Goal: Task Accomplishment & Management: Use online tool/utility

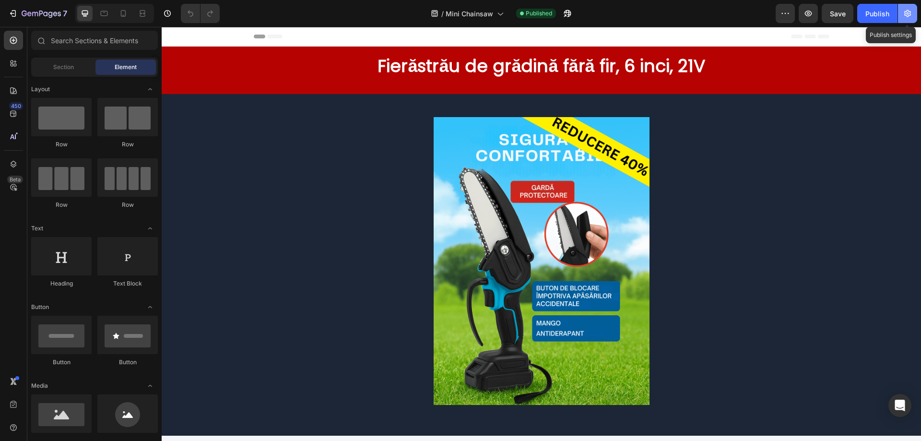
click at [908, 15] on icon "button" at bounding box center [907, 14] width 10 height 10
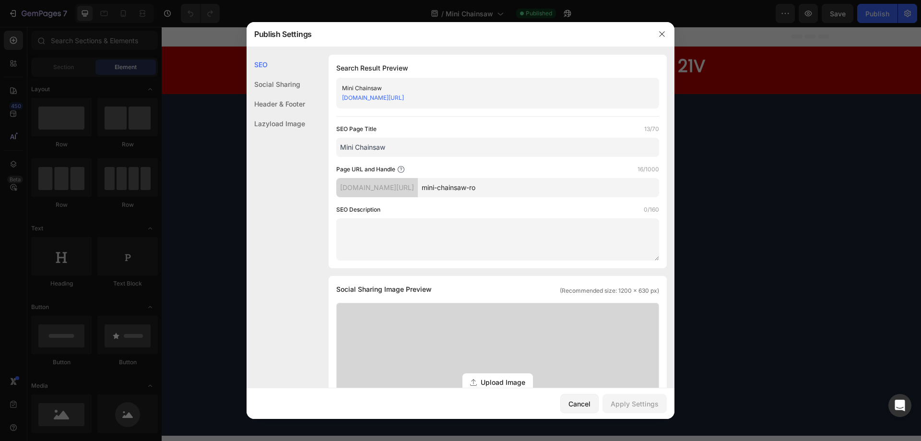
drag, startPoint x: 894, startPoint y: 55, endPoint x: 751, endPoint y: 25, distance: 146.4
click at [894, 55] on div at bounding box center [460, 220] width 921 height 441
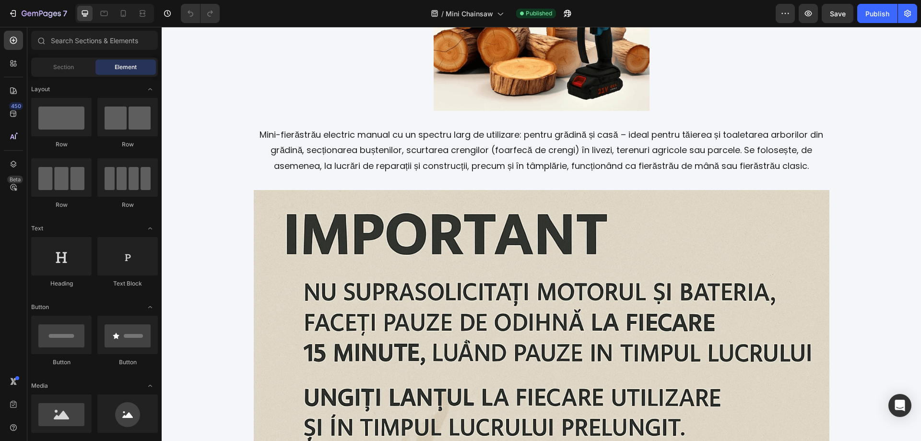
scroll to position [1672, 0]
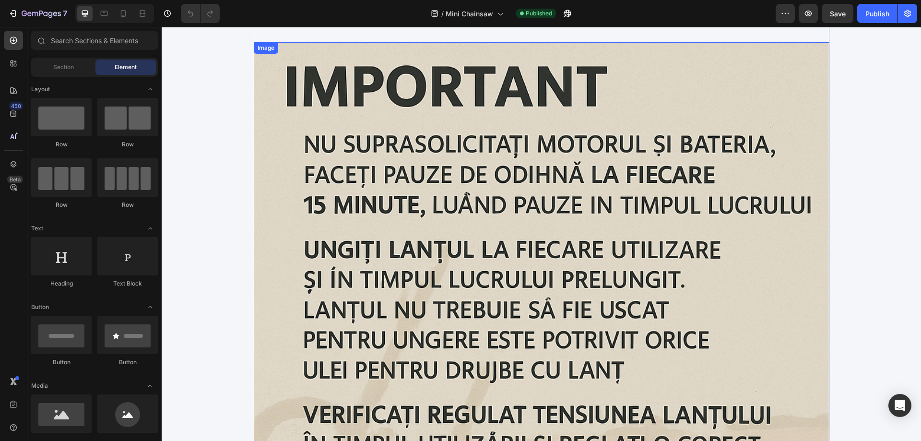
click at [615, 198] on img at bounding box center [541, 329] width 575 height 575
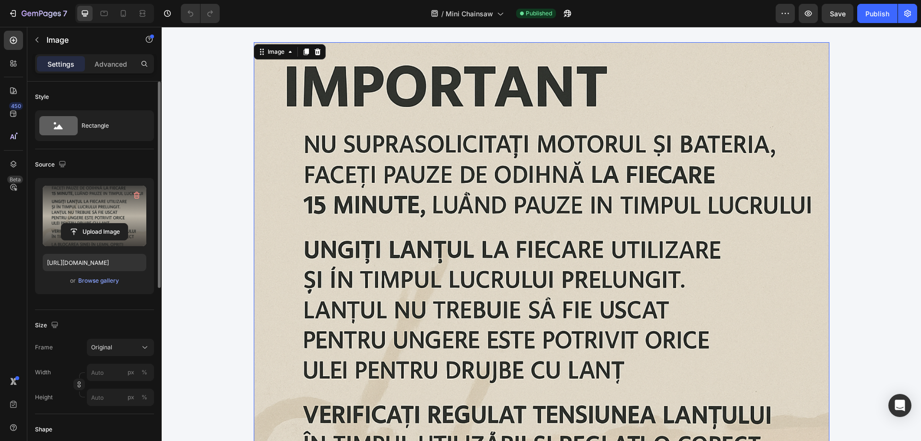
click at [83, 207] on label at bounding box center [95, 216] width 104 height 60
click at [83, 223] on input "file" at bounding box center [94, 231] width 66 height 16
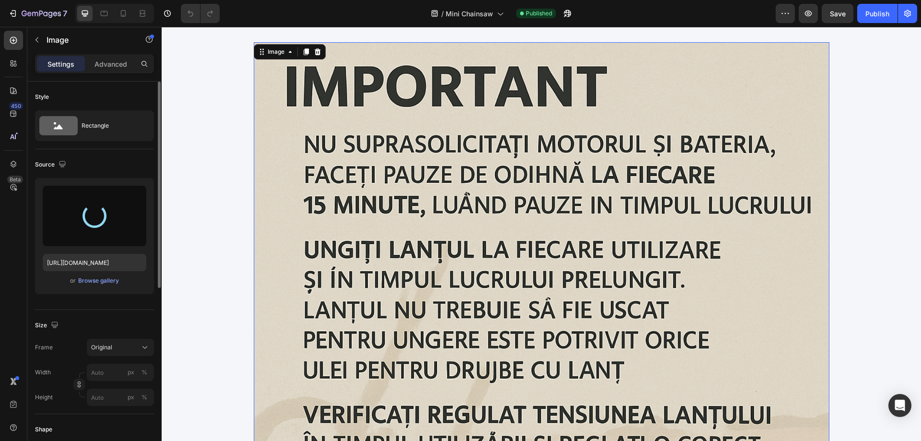
type input "[URL][DOMAIN_NAME]"
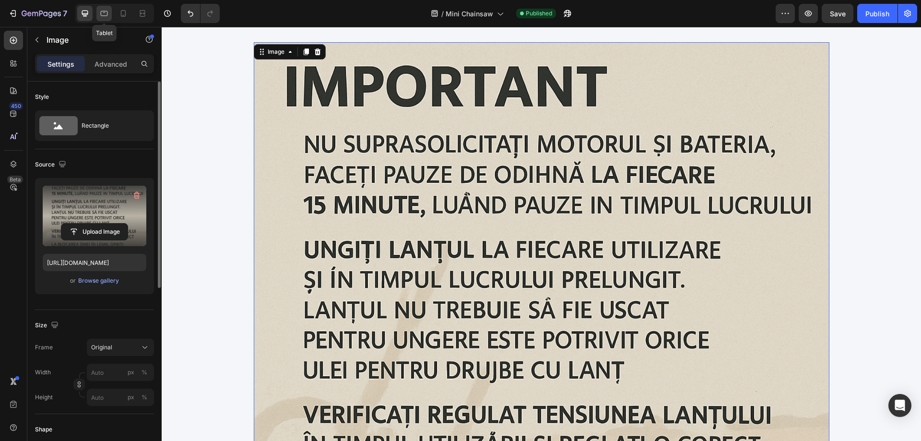
click at [102, 12] on icon at bounding box center [104, 14] width 10 height 10
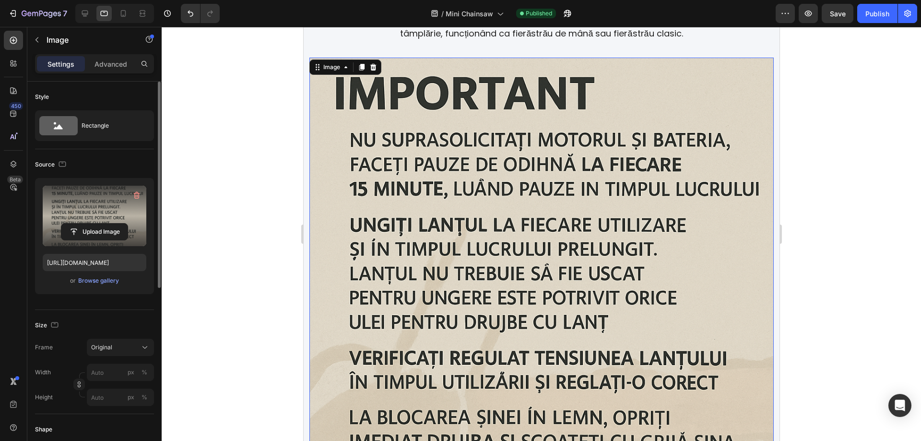
scroll to position [1670, 0]
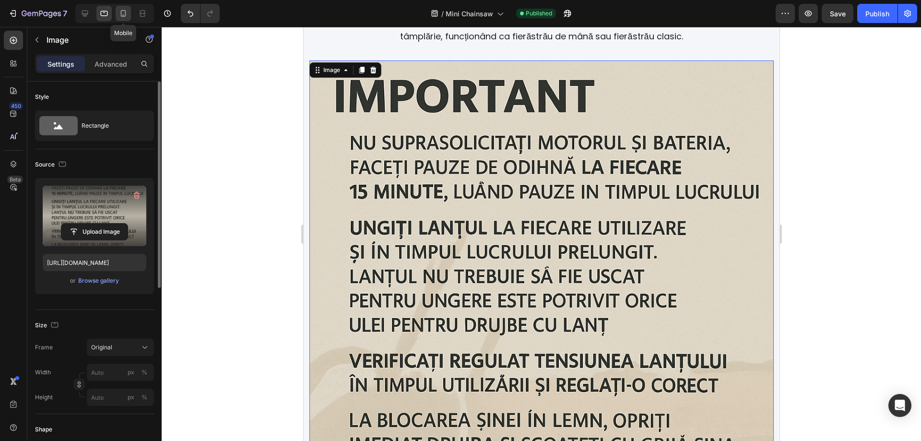
click at [122, 16] on icon at bounding box center [123, 14] width 10 height 10
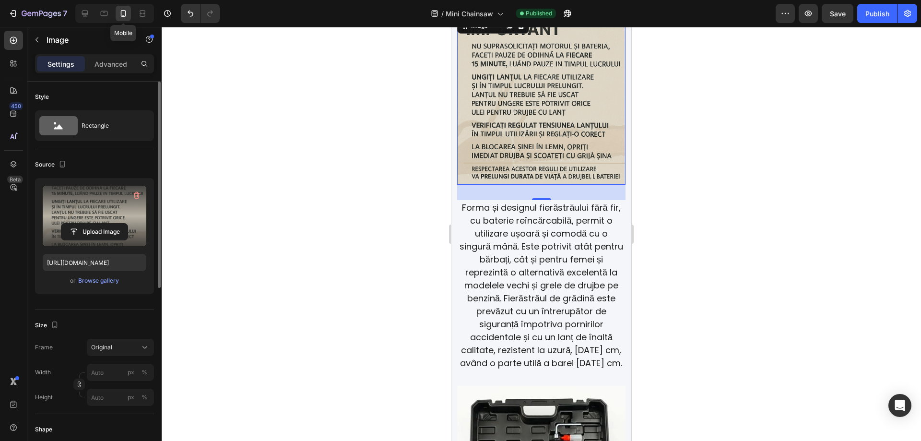
scroll to position [1621, 0]
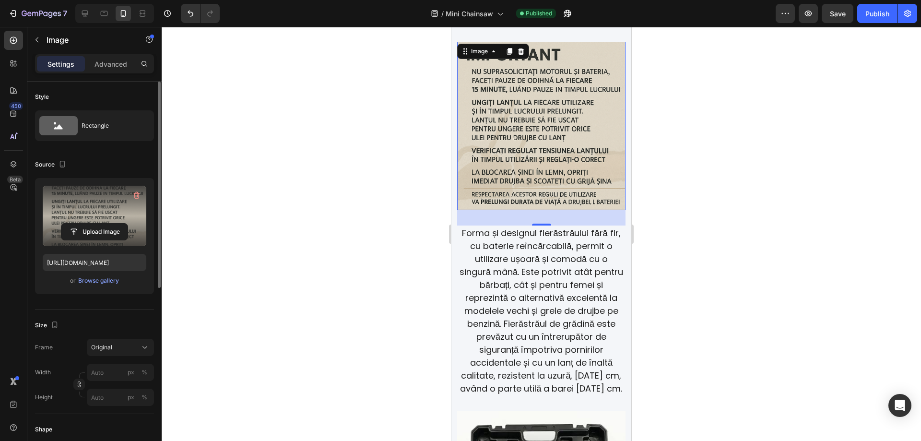
click at [791, 195] on div at bounding box center [541, 234] width 759 height 414
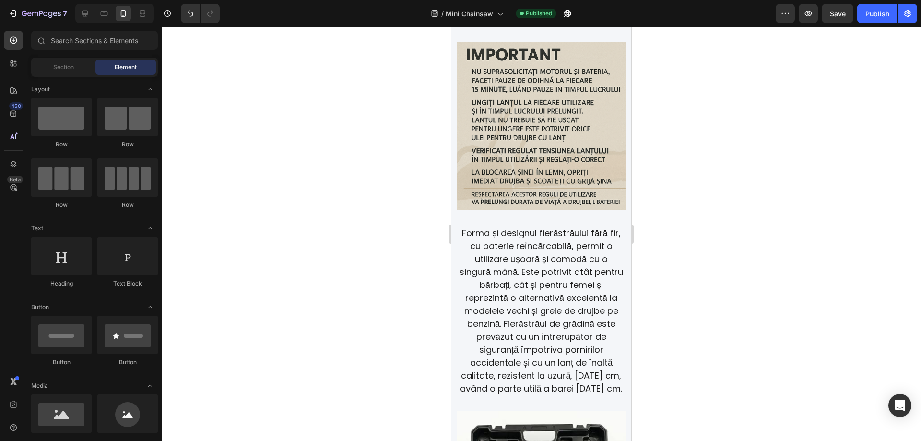
click at [557, 132] on img at bounding box center [541, 126] width 168 height 168
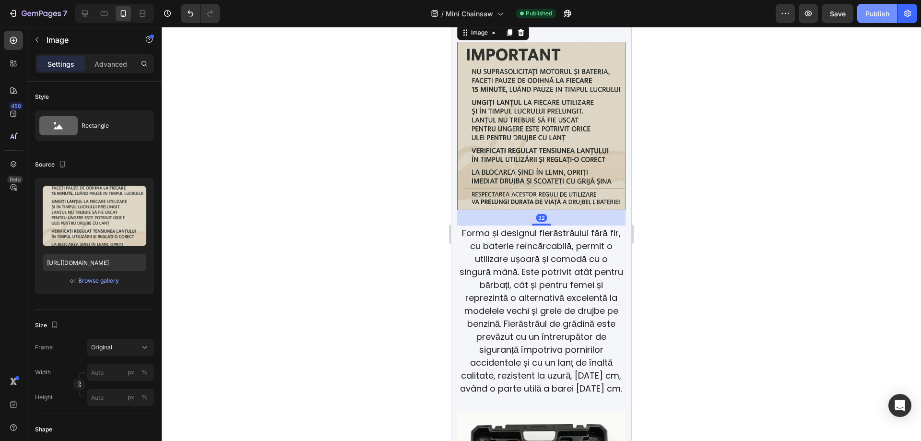
click at [870, 21] on button "Publish" at bounding box center [877, 13] width 40 height 19
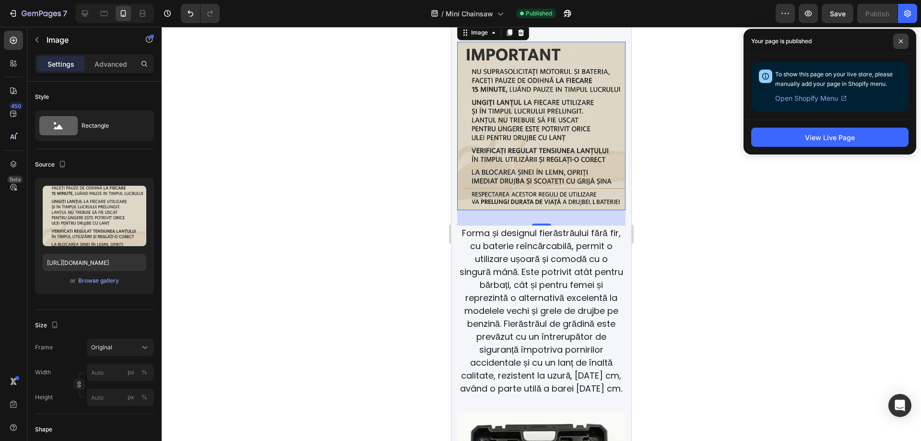
click at [897, 40] on span at bounding box center [900, 41] width 15 height 15
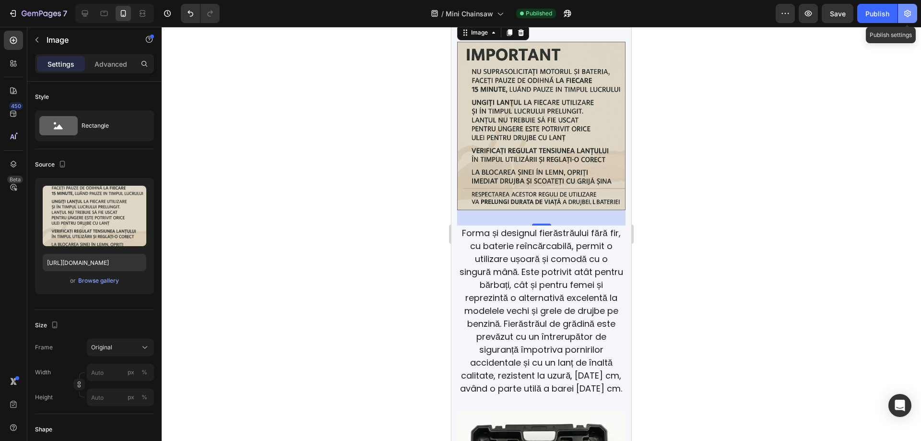
click at [907, 17] on icon "button" at bounding box center [907, 13] width 7 height 7
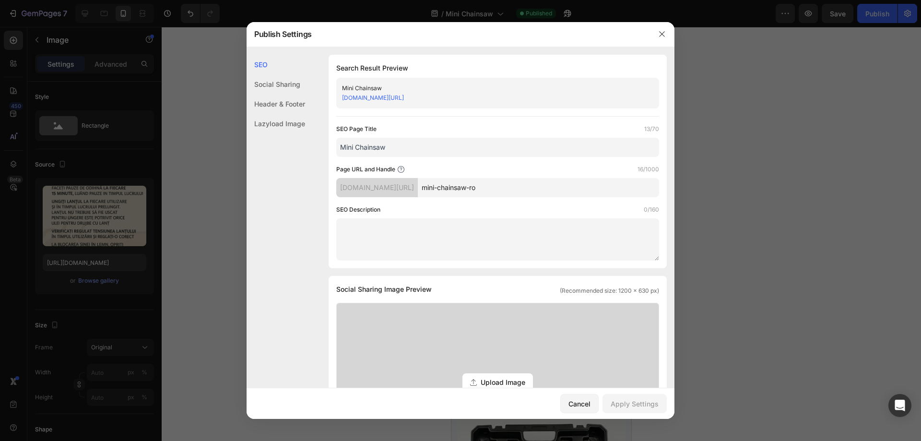
click at [404, 98] on link "[DOMAIN_NAME][URL]" at bounding box center [373, 97] width 62 height 7
click at [664, 34] on icon "button" at bounding box center [662, 34] width 8 height 8
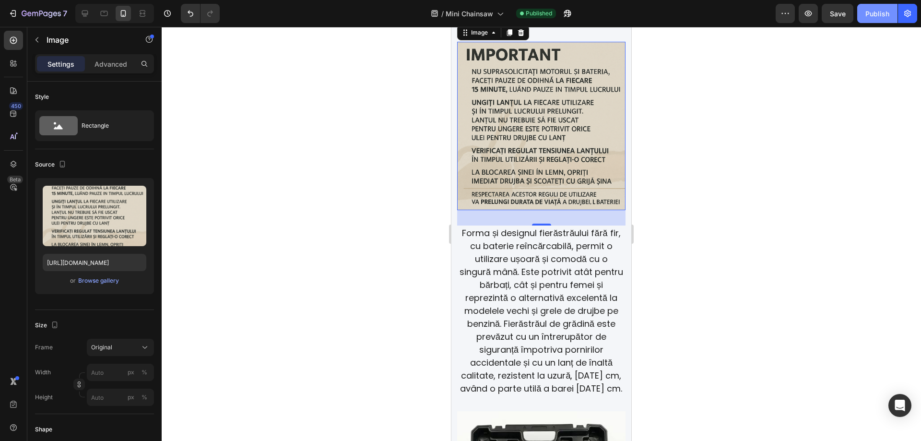
click at [875, 11] on div "Publish" at bounding box center [877, 14] width 24 height 10
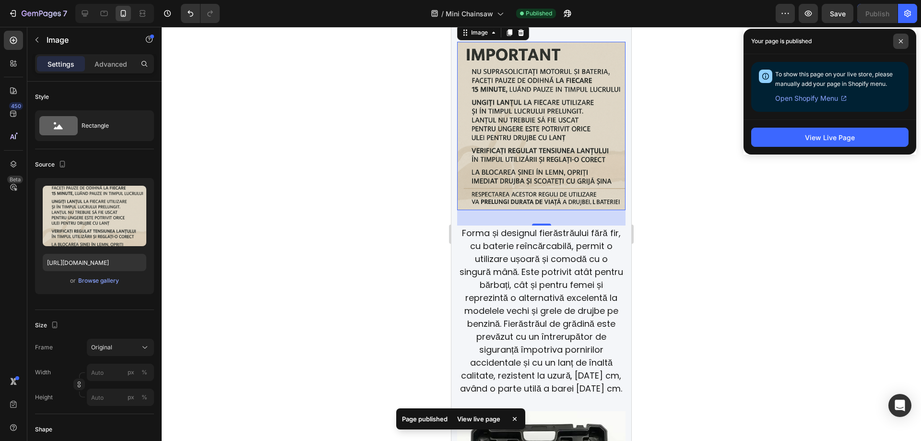
click at [900, 41] on icon at bounding box center [900, 41] width 5 height 5
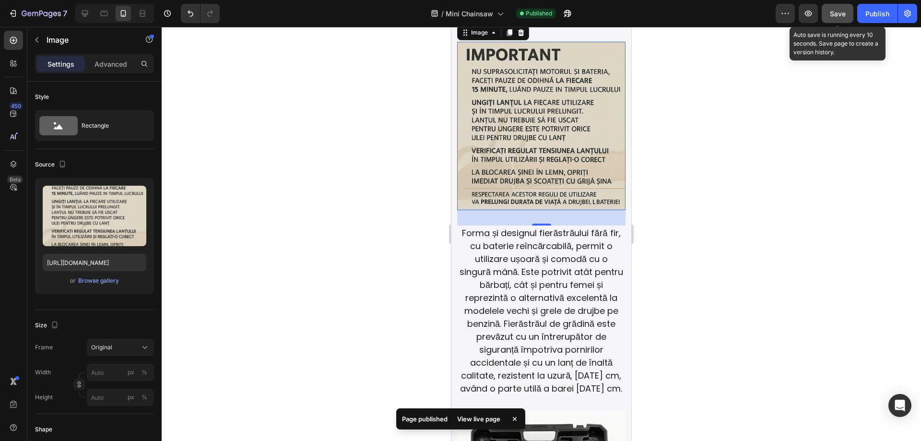
click at [835, 9] on div "Save" at bounding box center [837, 14] width 16 height 10
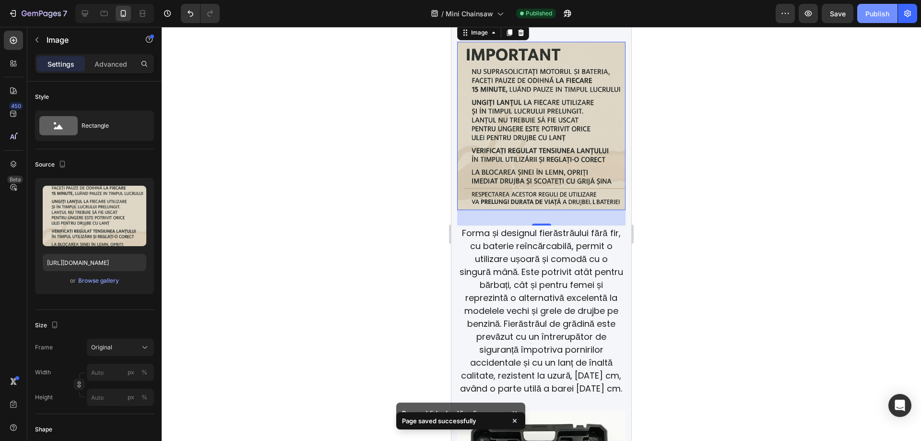
click at [867, 12] on div "Publish" at bounding box center [877, 14] width 24 height 10
